Goal: Use online tool/utility: Utilize a website feature to perform a specific function

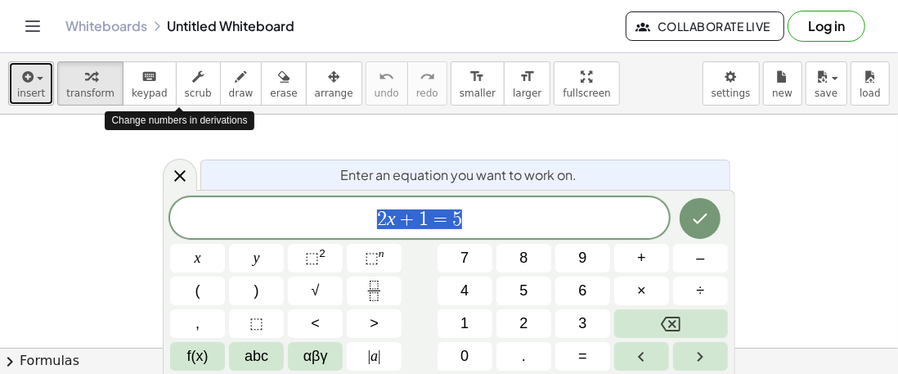
click at [11, 89] on button "insert" at bounding box center [31, 83] width 46 height 44
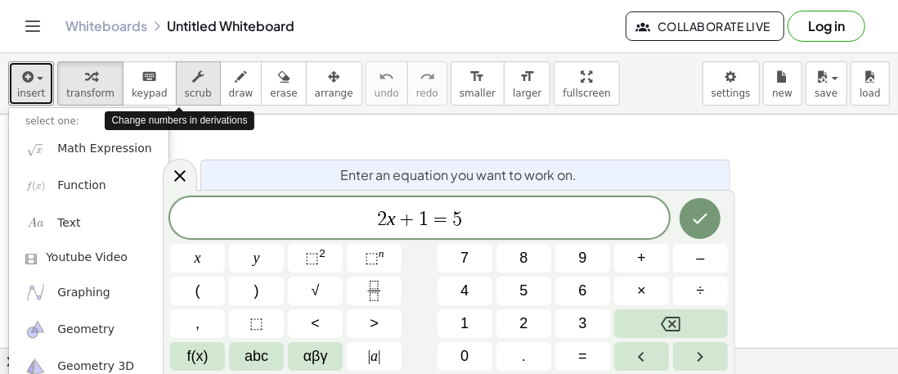
click at [701, 218] on icon "Done" at bounding box center [700, 219] width 20 height 20
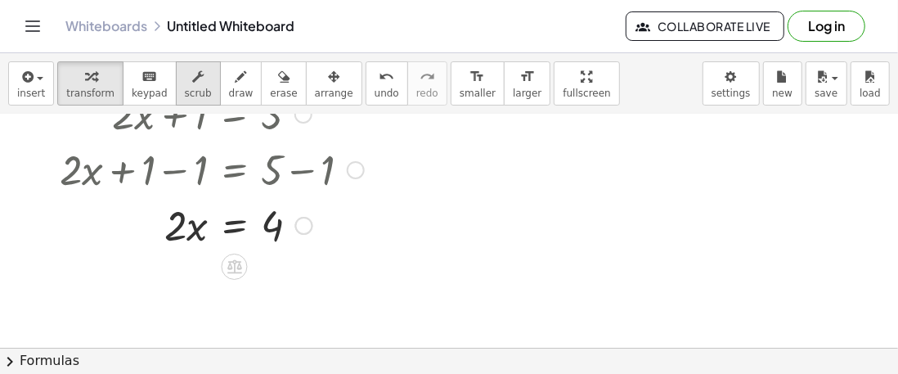
scroll to position [77, 0]
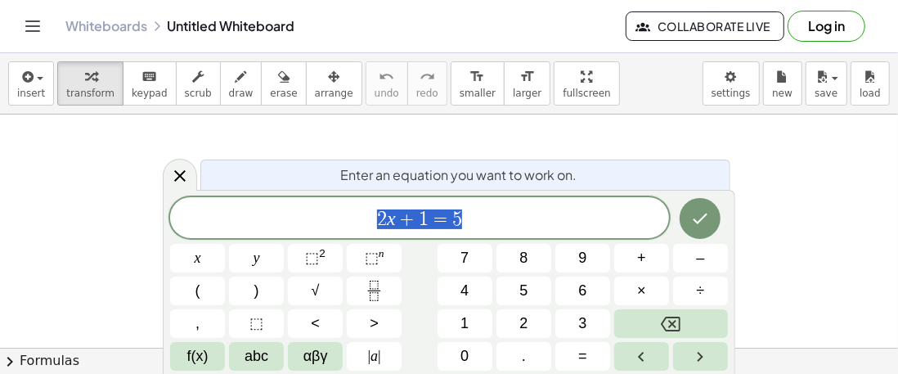
click at [684, 315] on button "Backspace" at bounding box center [671, 323] width 114 height 29
click at [528, 292] on span "5" at bounding box center [523, 291] width 8 height 22
click at [198, 255] on span "x" at bounding box center [198, 258] width 7 height 22
click at [688, 258] on button "–" at bounding box center [700, 258] width 55 height 29
click at [527, 291] on span "5" at bounding box center [523, 291] width 8 height 22
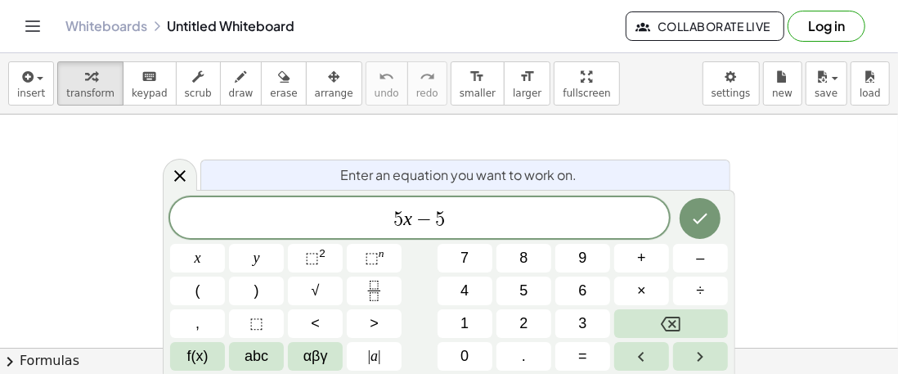
click at [642, 288] on span "×" at bounding box center [641, 291] width 9 height 22
click at [644, 352] on icon "Left arrow" at bounding box center [641, 357] width 6 height 10
click at [694, 356] on icon "Right arrow" at bounding box center [700, 357] width 20 height 20
click at [669, 317] on icon "Backspace" at bounding box center [671, 324] width 20 height 15
click at [573, 289] on button "6" at bounding box center [582, 290] width 55 height 29
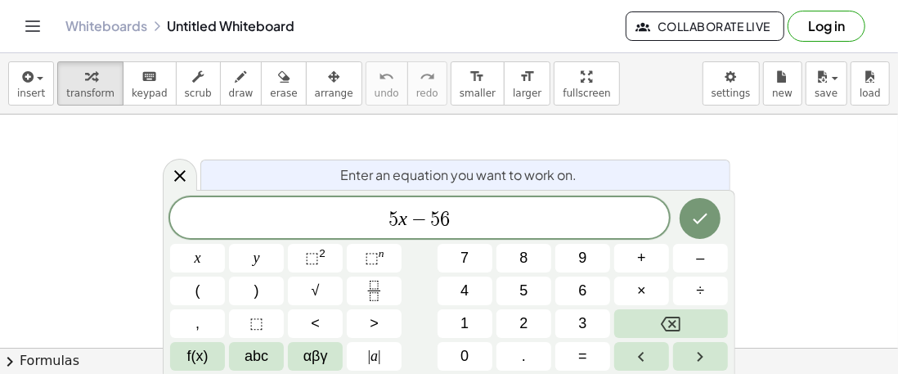
click at [671, 324] on icon "Backspace" at bounding box center [671, 324] width 20 height 20
click at [639, 255] on span "+" at bounding box center [641, 258] width 9 height 22
click at [586, 291] on span "6" at bounding box center [582, 291] width 8 height 22
click at [582, 348] on span "=" at bounding box center [582, 356] width 9 height 22
click at [525, 325] on span "2" at bounding box center [523, 323] width 8 height 22
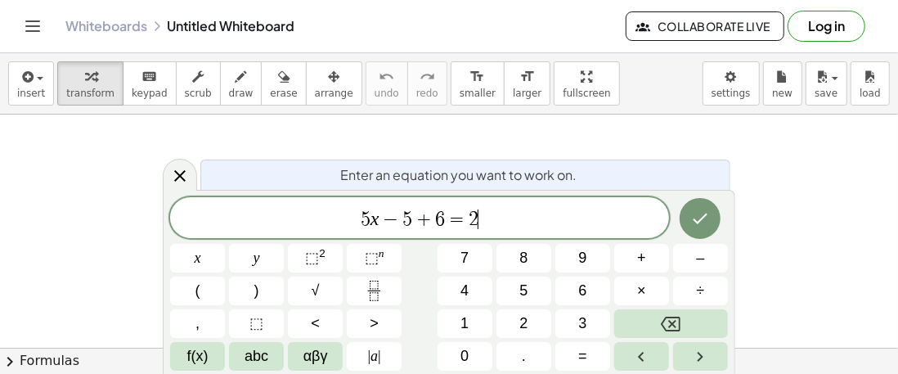
click at [630, 285] on button "×" at bounding box center [641, 290] width 55 height 29
click at [665, 322] on icon "Backspace" at bounding box center [671, 324] width 20 height 20
click at [191, 255] on button "x" at bounding box center [197, 258] width 55 height 29
click at [693, 258] on button "–" at bounding box center [700, 258] width 55 height 29
click at [525, 290] on span "5" at bounding box center [523, 291] width 8 height 22
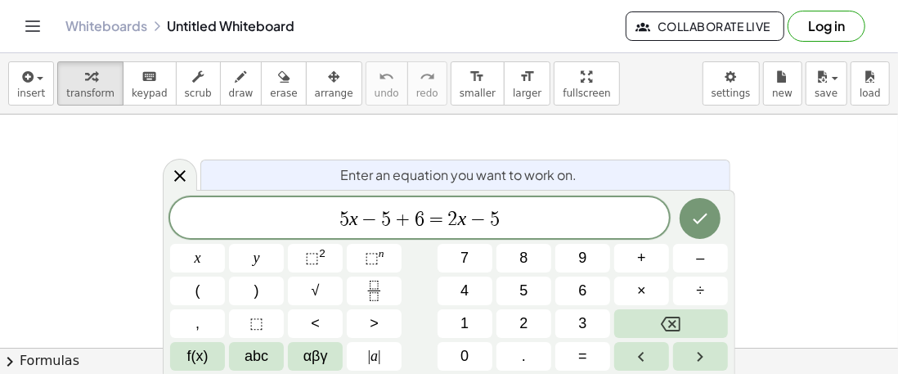
click at [640, 257] on span "+" at bounding box center [641, 258] width 9 height 22
click at [581, 288] on span "6" at bounding box center [582, 291] width 8 height 22
click at [701, 214] on icon "Done" at bounding box center [700, 219] width 20 height 20
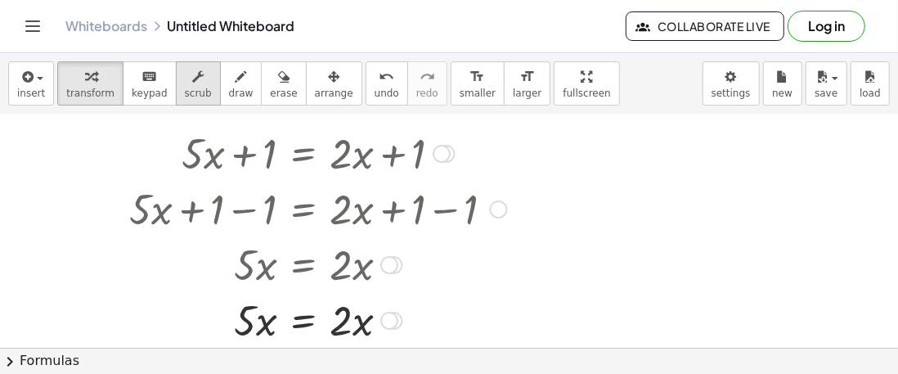
scroll to position [73, 0]
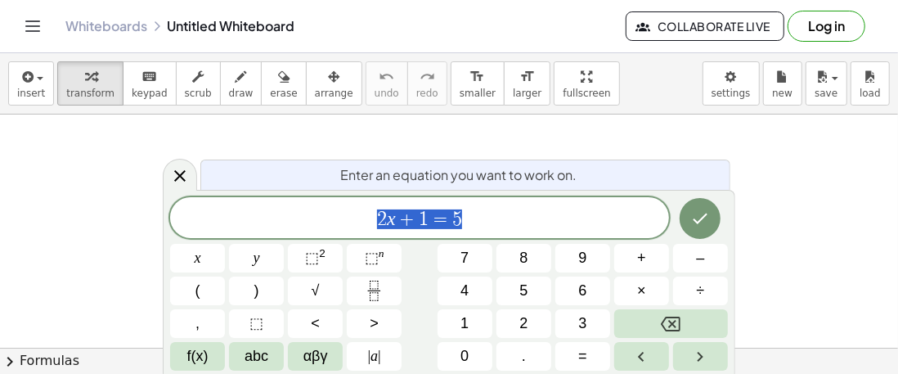
click at [674, 321] on icon "Backspace" at bounding box center [671, 324] width 20 height 20
click at [468, 290] on span "4" at bounding box center [465, 291] width 8 height 22
click at [201, 254] on button "x" at bounding box center [197, 258] width 55 height 29
click at [699, 257] on span "–" at bounding box center [700, 258] width 8 height 22
click at [529, 289] on button "5" at bounding box center [524, 290] width 55 height 29
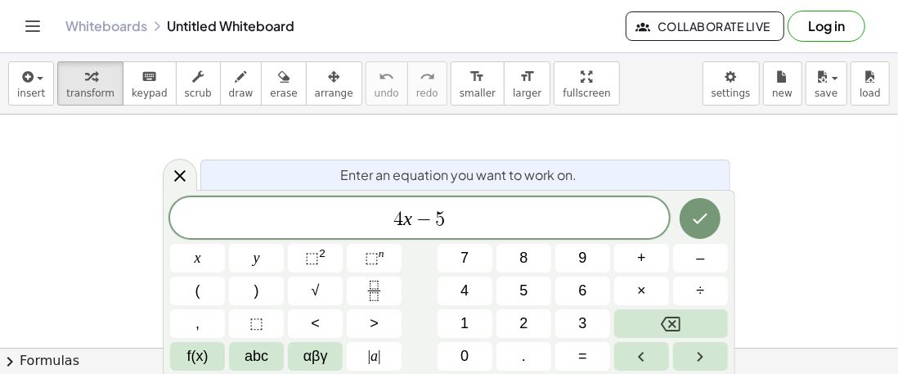
click at [578, 357] on span "=" at bounding box center [582, 356] width 9 height 22
click at [582, 326] on span "3" at bounding box center [582, 323] width 8 height 22
click at [190, 259] on button "x" at bounding box center [197, 258] width 55 height 29
click at [694, 258] on button "–" at bounding box center [700, 258] width 55 height 29
click at [524, 291] on span "5" at bounding box center [523, 291] width 8 height 22
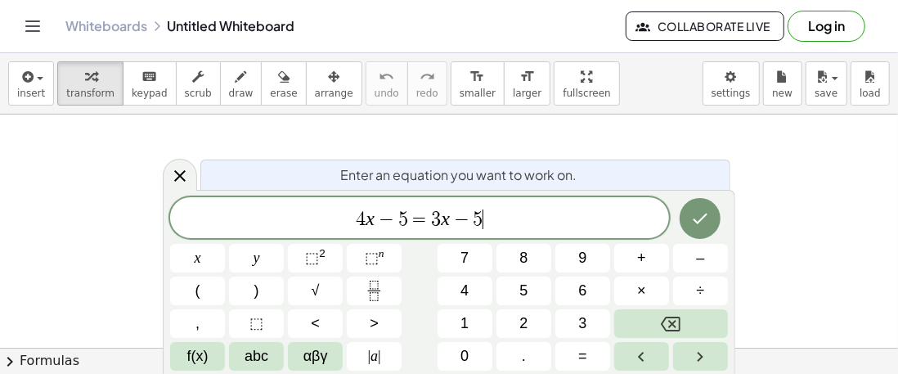
click at [693, 260] on button "–" at bounding box center [700, 258] width 55 height 29
click at [472, 331] on button "1" at bounding box center [465, 323] width 55 height 29
click at [470, 351] on button "0" at bounding box center [465, 356] width 55 height 29
click at [418, 221] on span "3" at bounding box center [415, 219] width 10 height 20
click at [655, 321] on button "Backspace" at bounding box center [671, 323] width 114 height 29
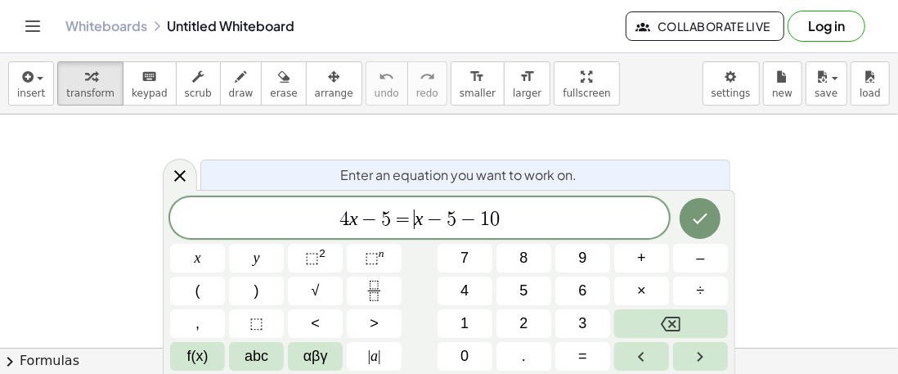
click at [527, 316] on span "2" at bounding box center [523, 323] width 8 height 22
click at [702, 214] on icon "Done" at bounding box center [700, 219] width 20 height 20
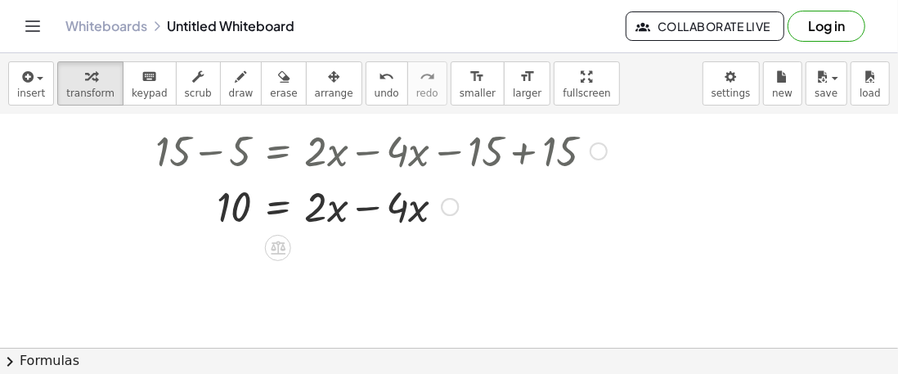
scroll to position [276, 0]
